Goal: Information Seeking & Learning: Learn about a topic

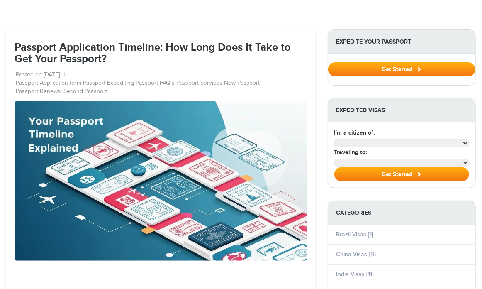
scroll to position [83, 0]
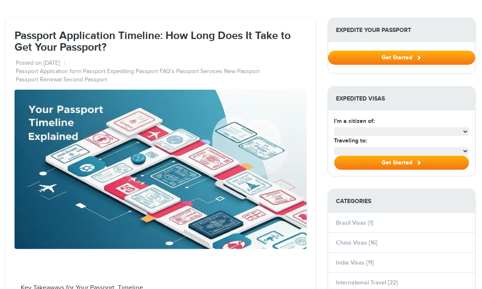
select select "**********"
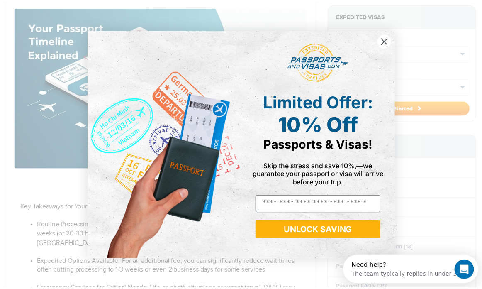
scroll to position [0, 0]
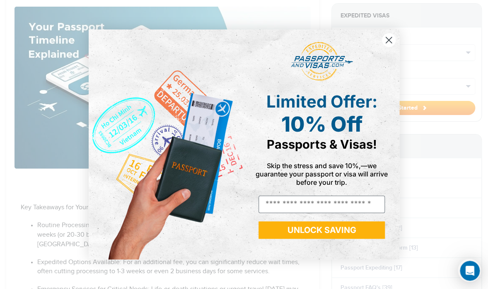
click at [389, 41] on circle "Close dialog" at bounding box center [389, 40] width 14 height 14
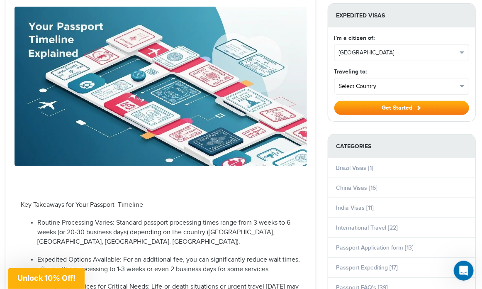
click at [460, 86] on span "button" at bounding box center [461, 86] width 5 height 2
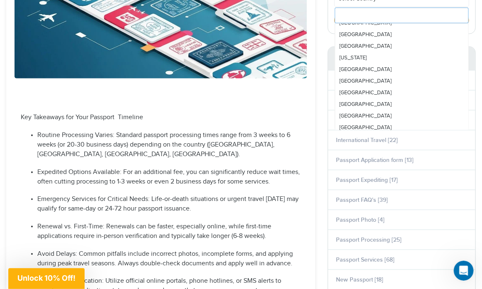
scroll to position [249, 0]
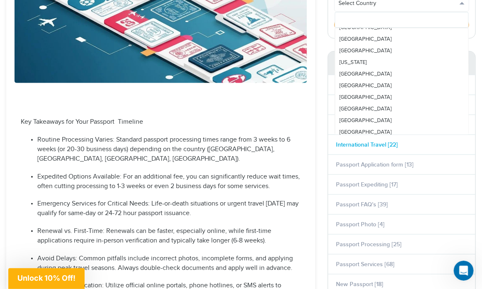
click at [372, 141] on link "International Travel [22]" at bounding box center [367, 144] width 62 height 7
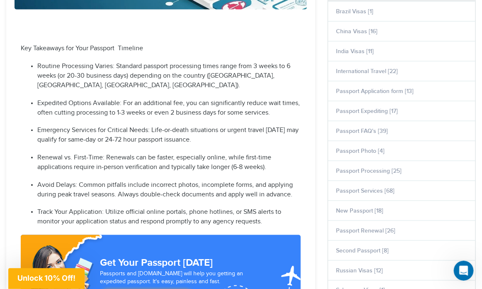
scroll to position [332, 0]
